Goal: Task Accomplishment & Management: Use online tool/utility

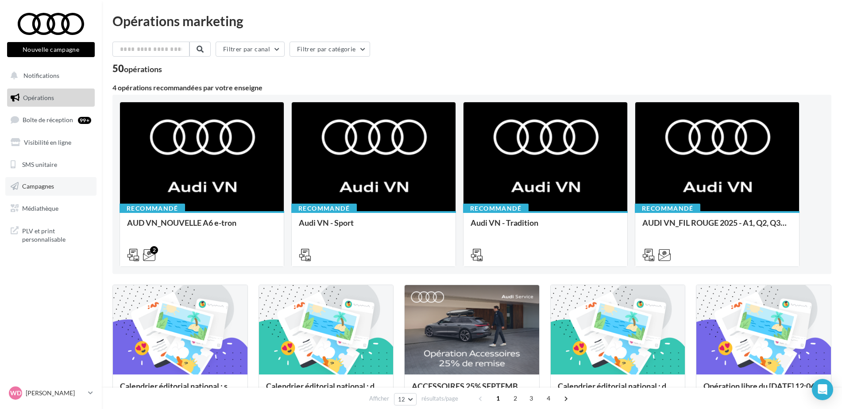
click at [31, 185] on span "Campagnes" at bounding box center [38, 186] width 32 height 8
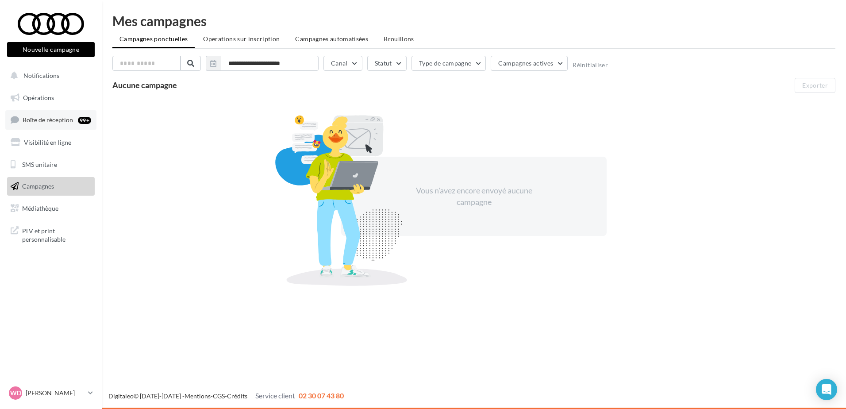
click at [45, 121] on span "Boîte de réception" at bounding box center [48, 120] width 50 height 8
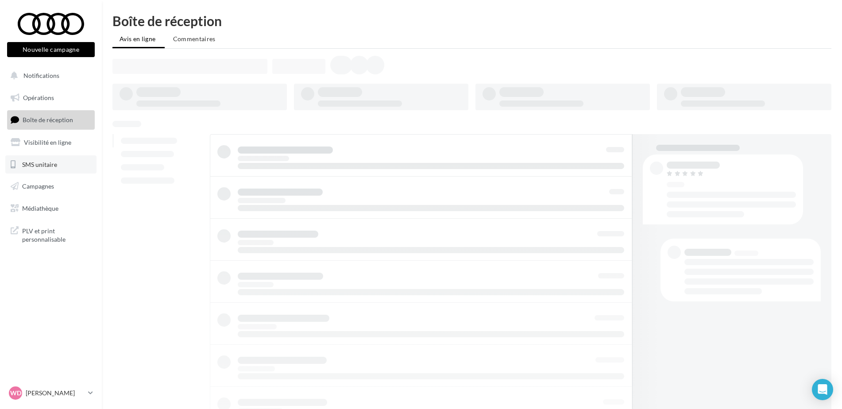
click at [41, 166] on span "SMS unitaire" at bounding box center [39, 164] width 35 height 8
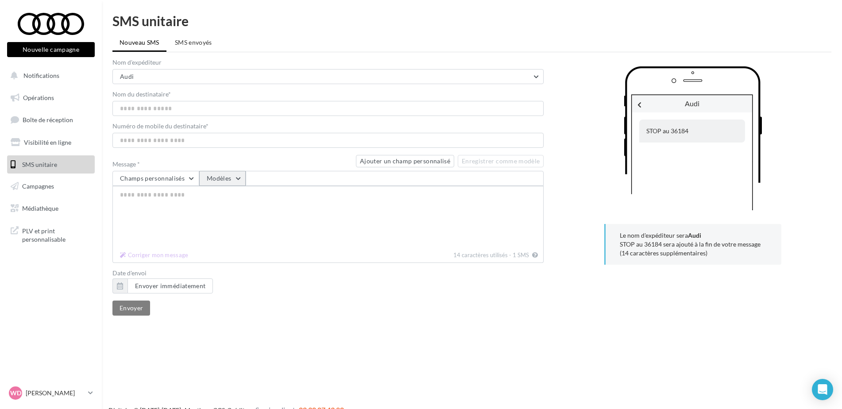
click at [240, 180] on button "Modèles" at bounding box center [222, 178] width 46 height 15
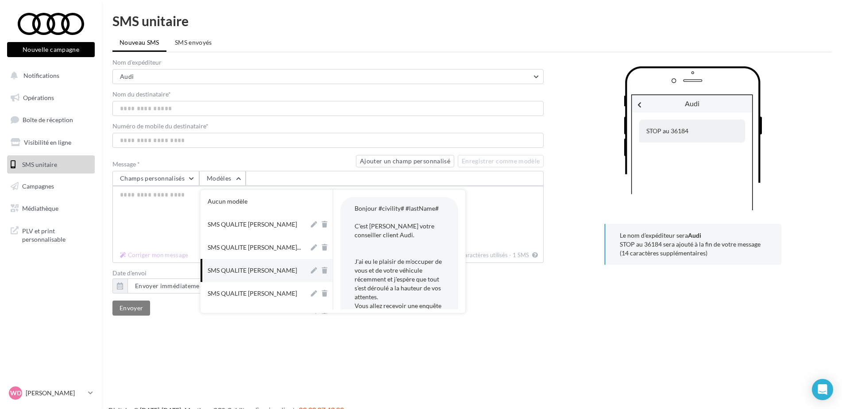
click at [540, 301] on div "Envoyer" at bounding box center [327, 309] width 431 height 17
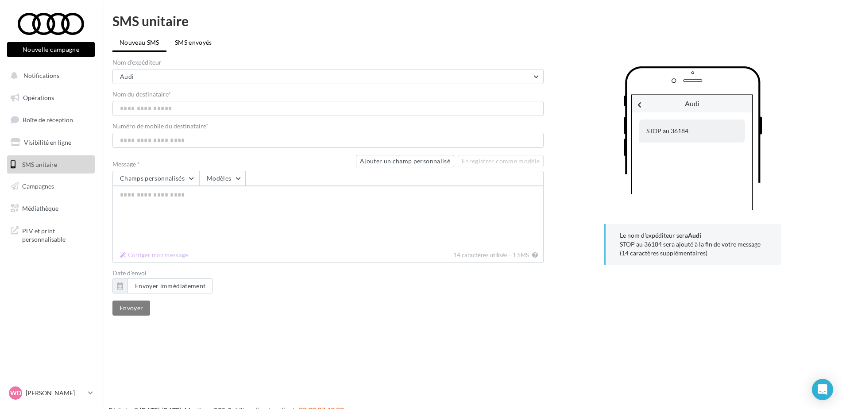
click at [196, 42] on span "SMS envoyés" at bounding box center [193, 43] width 37 height 8
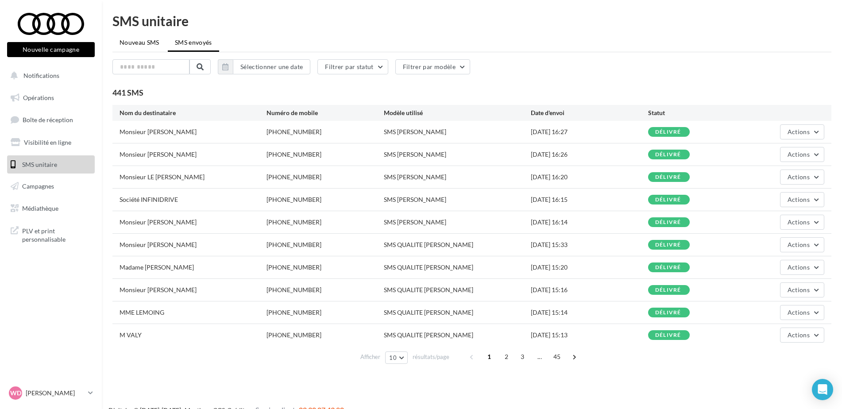
click at [141, 41] on span "Nouveau SMS" at bounding box center [140, 43] width 40 height 8
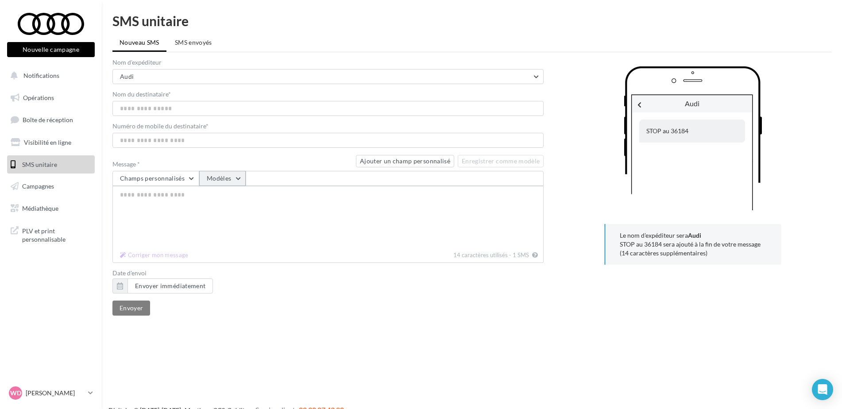
click at [241, 180] on button "Modèles" at bounding box center [222, 178] width 46 height 15
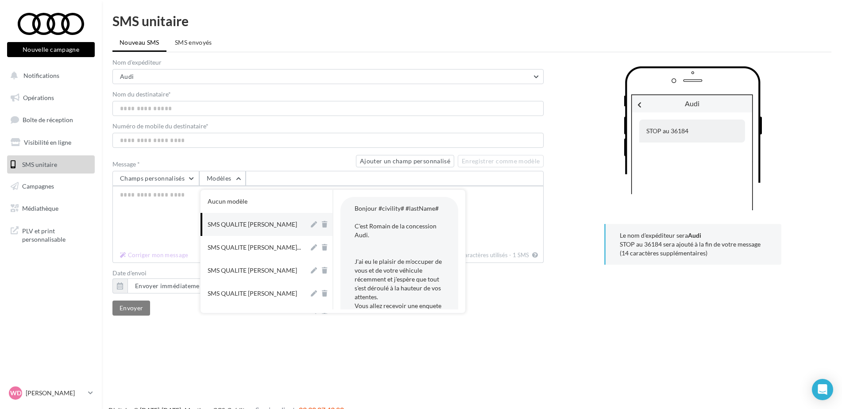
click at [258, 221] on div "SMS QUALITE ROMAIN ORVAULT" at bounding box center [252, 224] width 89 height 9
type textarea "**********"
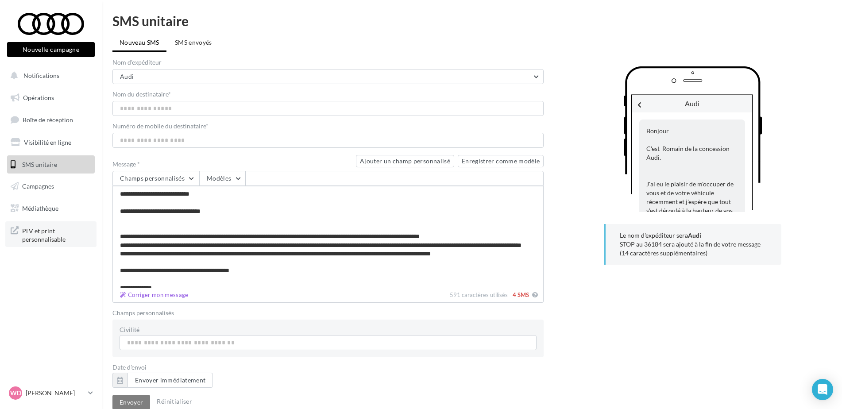
click at [43, 237] on span "PLV et print personnalisable" at bounding box center [56, 234] width 69 height 19
click at [583, 115] on div "Audi Bonjour C'est Romain de la concession Audi. J'ai eu le plaisir de m'occupe…" at bounding box center [692, 141] width 277 height 150
click at [143, 40] on ul "Nouveau SMS SMS envoyés" at bounding box center [471, 44] width 719 height 18
click at [241, 179] on button "Modèles" at bounding box center [222, 178] width 46 height 15
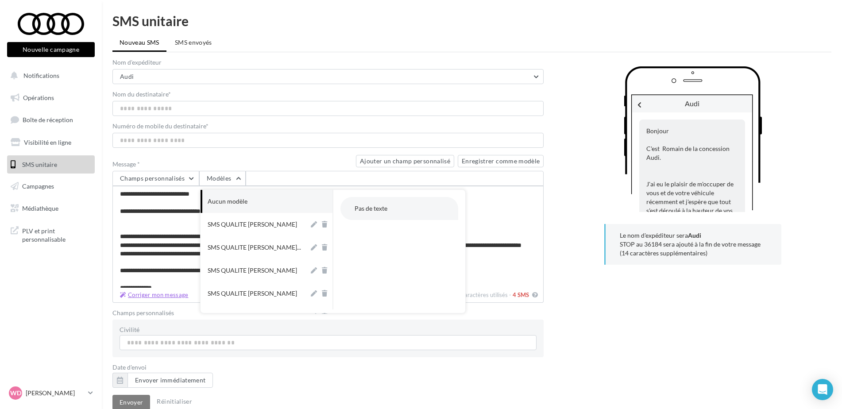
click at [154, 293] on button "Corriger mon message" at bounding box center [154, 294] width 76 height 11
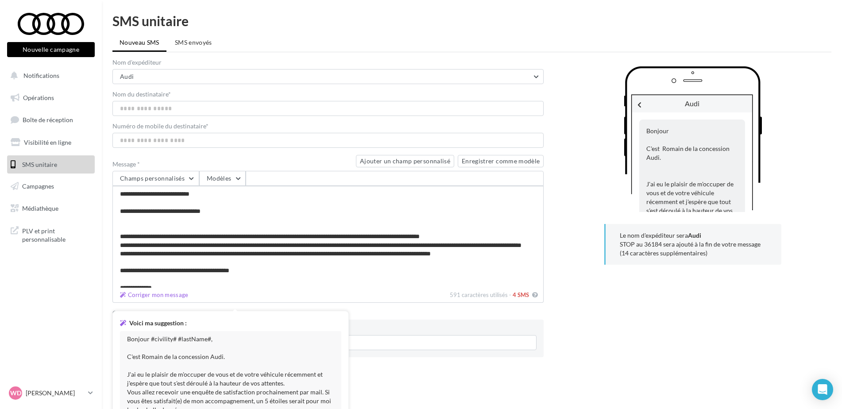
click at [597, 331] on div "Audi Bonjour C'est Romain de la concession Audi. J'ai eu le plaisir de m'occupe…" at bounding box center [692, 235] width 277 height 352
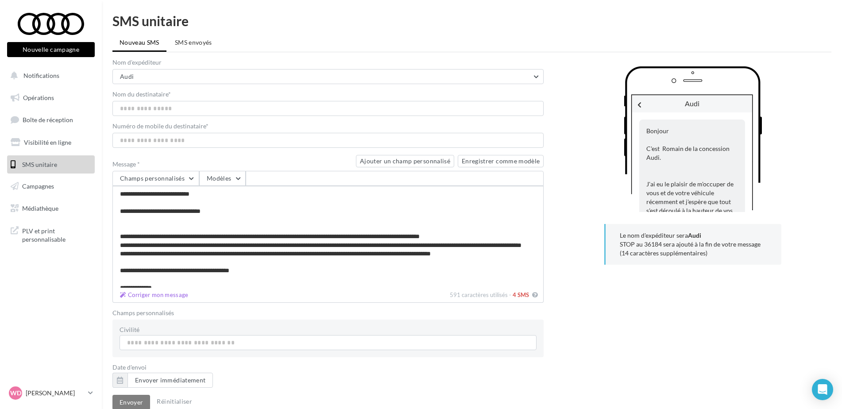
click at [29, 167] on span "SMS unitaire" at bounding box center [39, 164] width 35 height 8
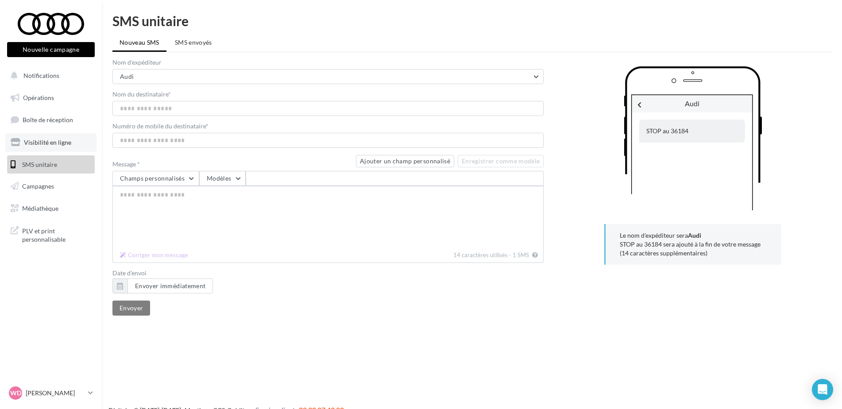
click at [50, 139] on span "Visibilité en ligne" at bounding box center [47, 143] width 47 height 8
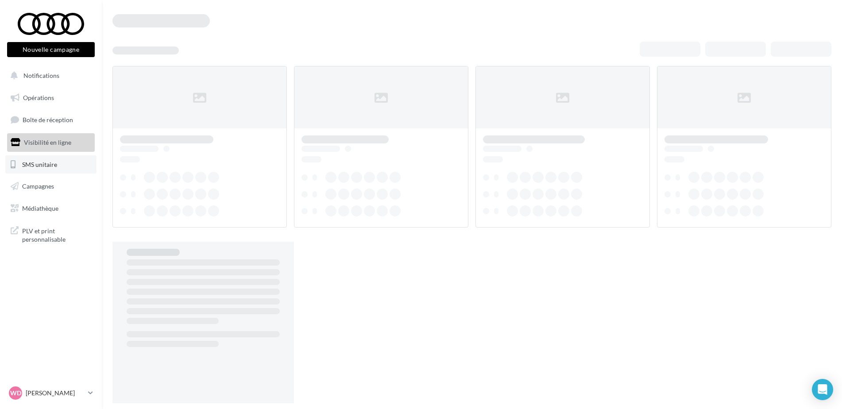
click at [39, 166] on span "SMS unitaire" at bounding box center [39, 164] width 35 height 8
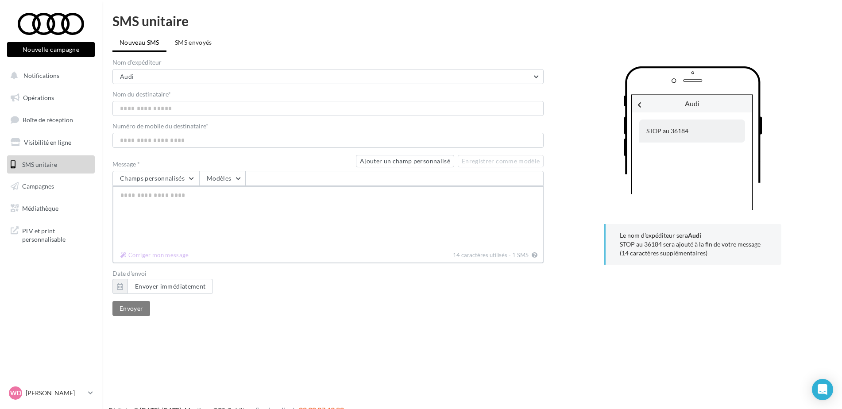
click at [186, 204] on textarea "Message *" at bounding box center [327, 217] width 431 height 62
click at [160, 193] on textarea "Message *" at bounding box center [327, 217] width 431 height 62
